Goal: Task Accomplishment & Management: Manage account settings

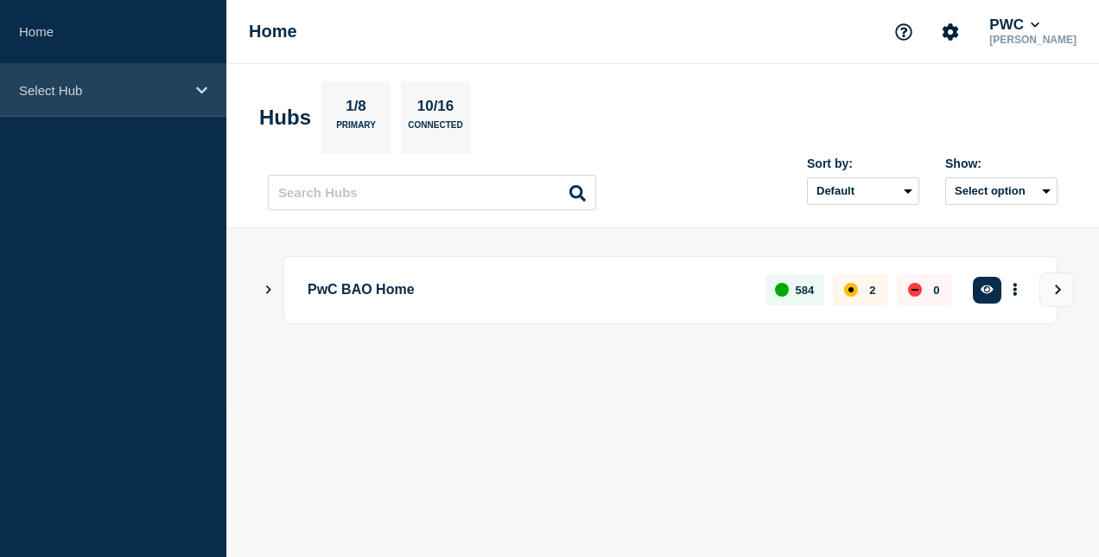
click at [201, 92] on icon at bounding box center [201, 89] width 11 height 7
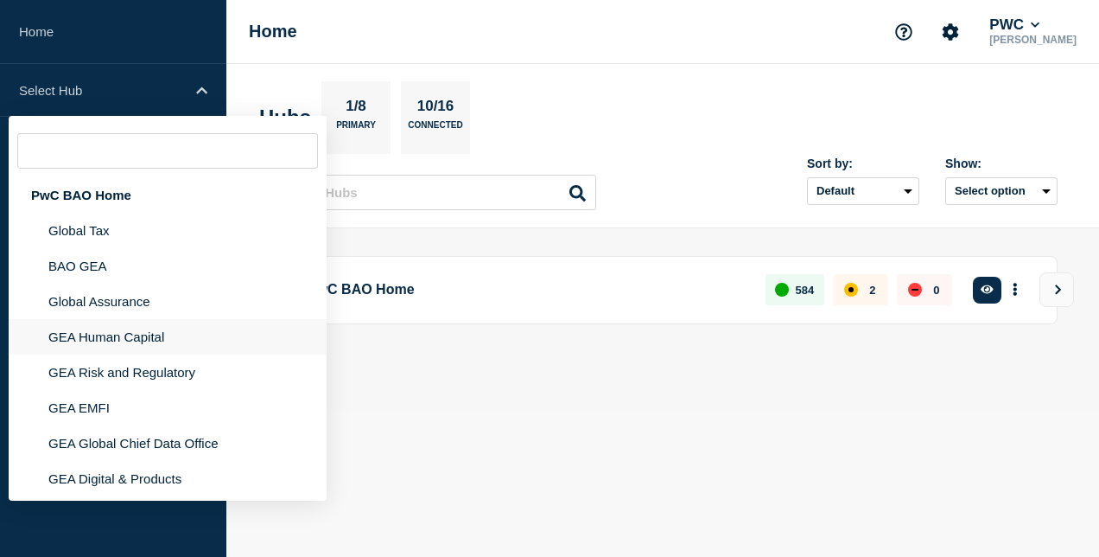
click at [171, 354] on li "GEA Human Capital" at bounding box center [168, 371] width 318 height 35
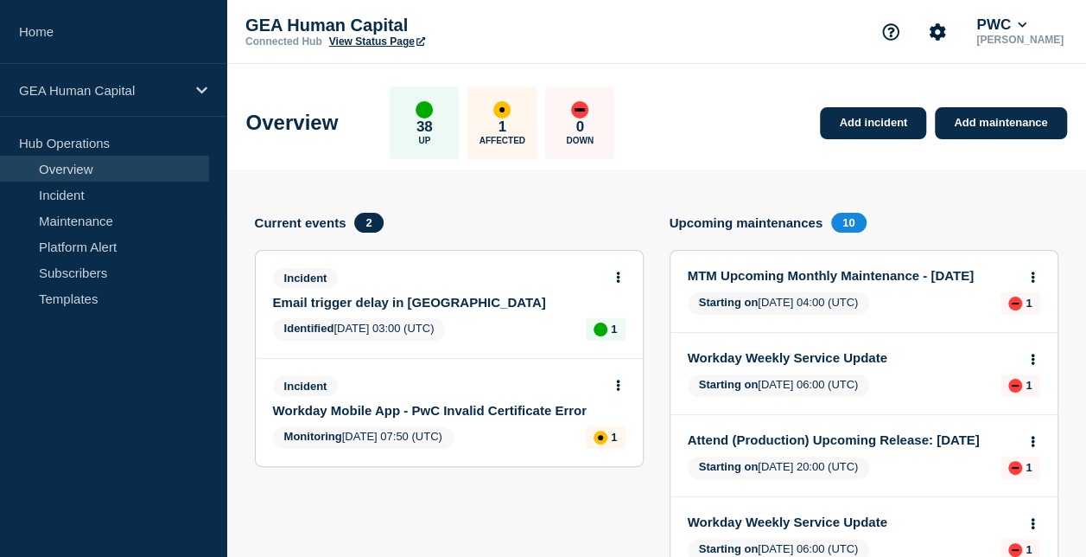
click at [404, 297] on link "Email trigger delay in Cornerstone" at bounding box center [437, 302] width 329 height 15
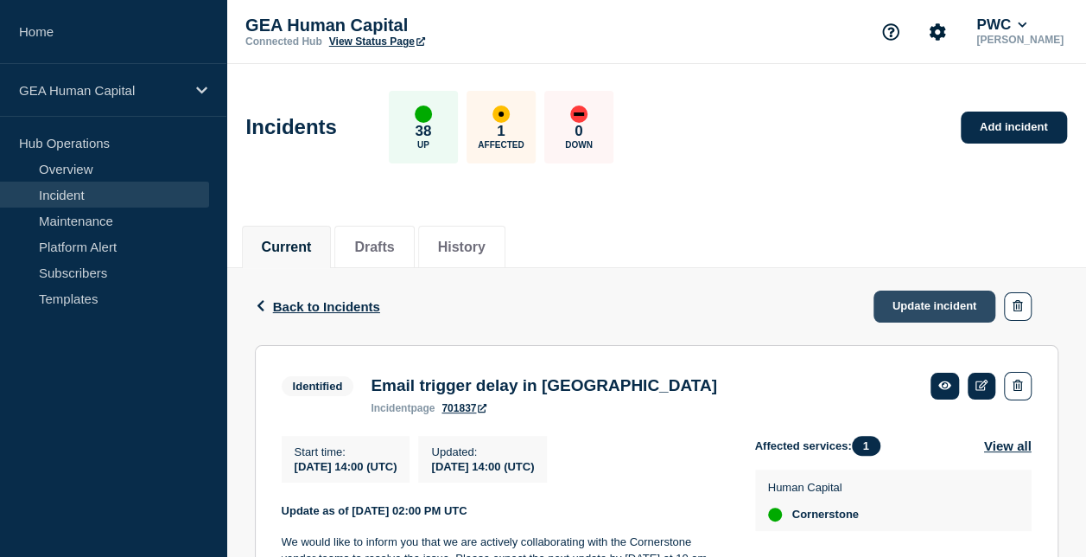
click at [951, 306] on link "Update incident" at bounding box center [935, 306] width 123 height 32
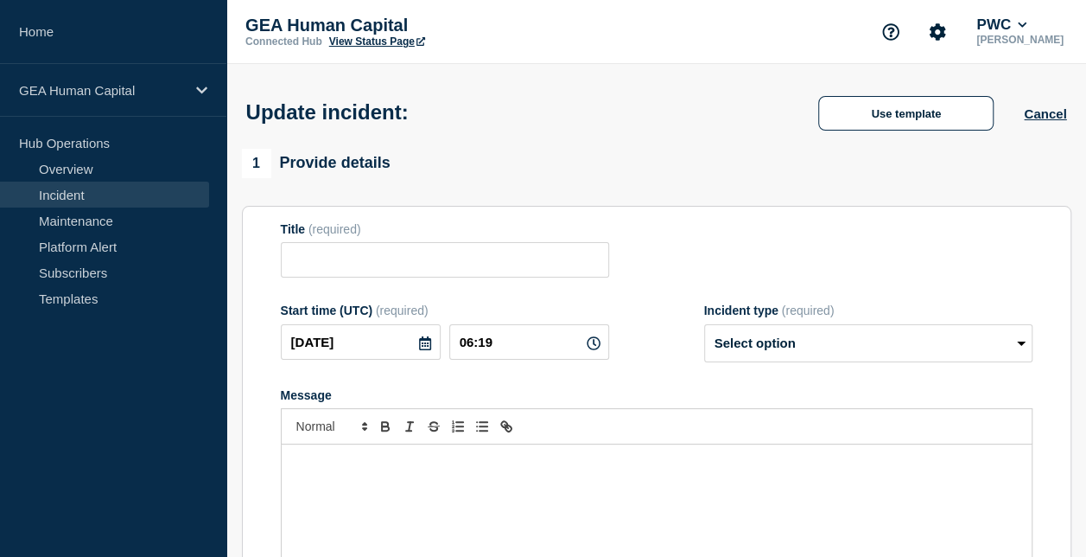
type input "Email trigger delay in Cornerstone"
